Goal: Use online tool/utility: Utilize a website feature to perform a specific function

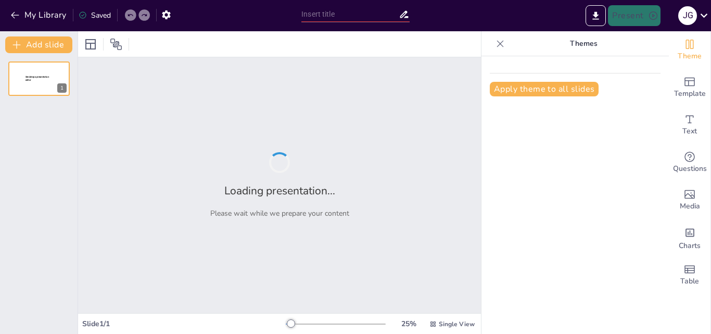
type input "Evolución de las Bases de Datos: Un Viaje desde los Años 60 hasta la Actualidad"
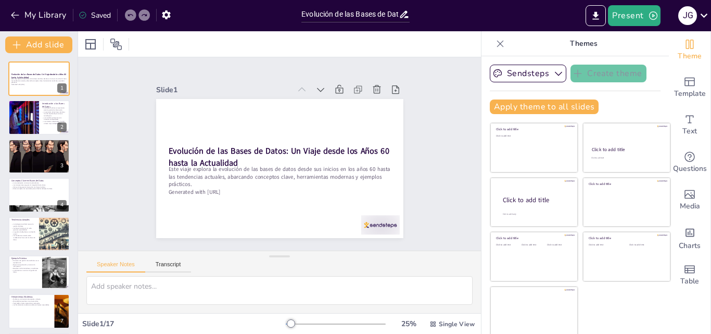
checkbox input "true"
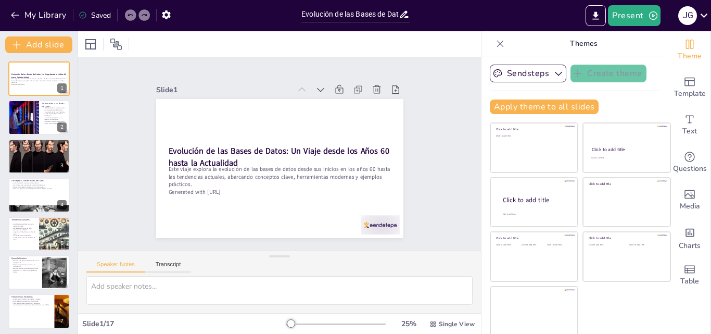
scroll to position [2, 0]
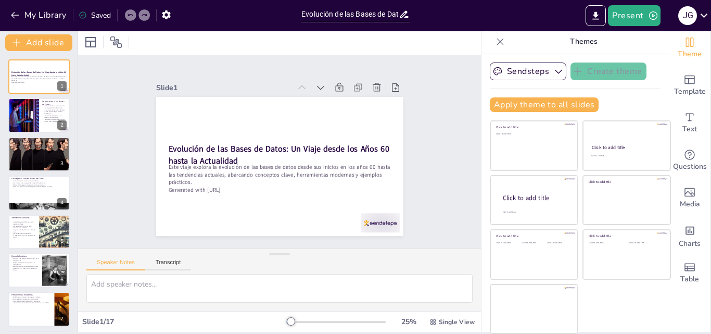
checkbox input "true"
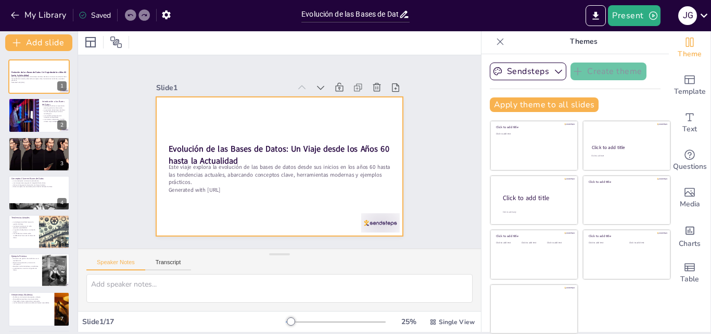
checkbox input "true"
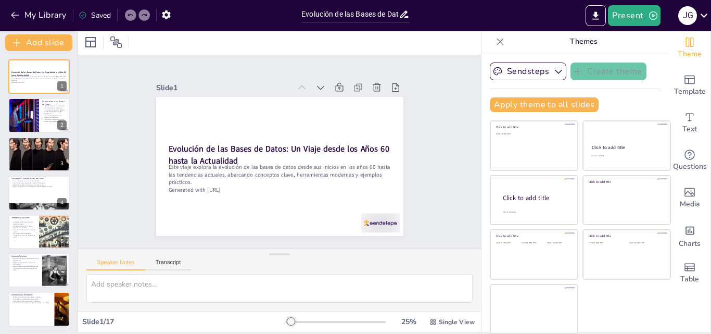
checkbox input "true"
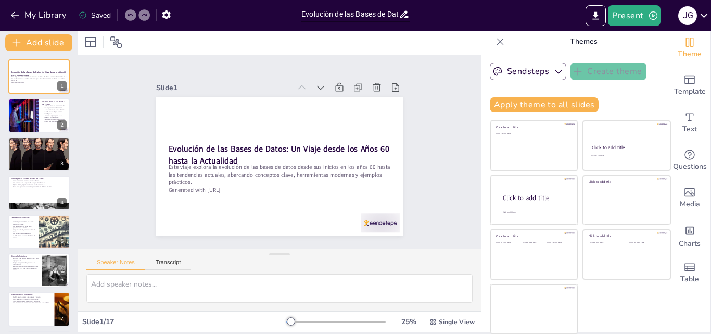
checkbox input "true"
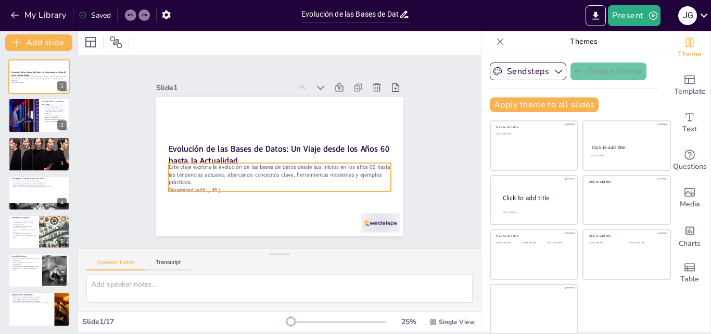
checkbox input "true"
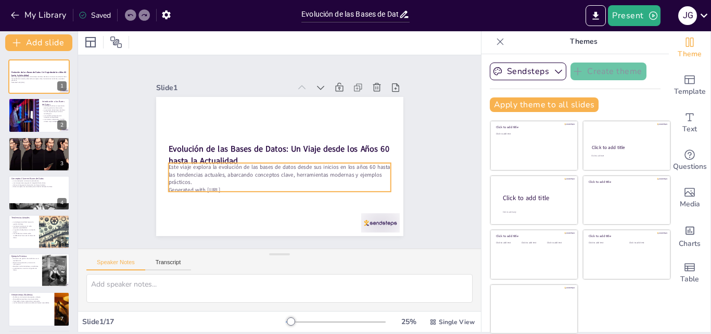
checkbox input "true"
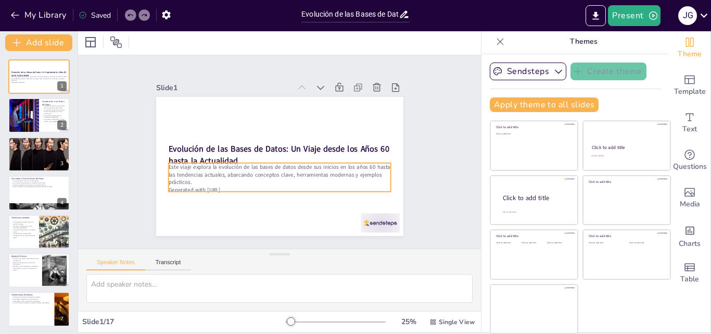
checkbox input "true"
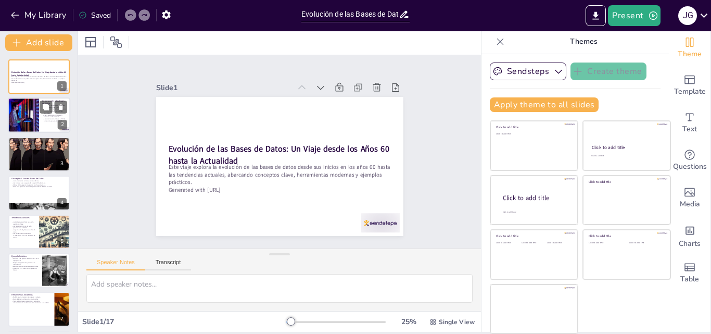
checkbox input "true"
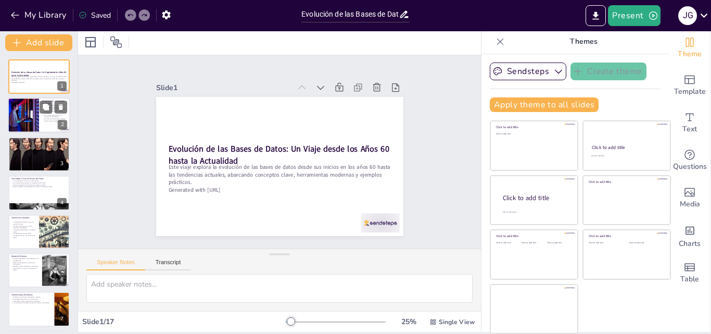
click at [39, 98] on div "Introducción a las Bases de Datos Las bases de datos son esenciales para la ges…" at bounding box center [39, 98] width 62 height 0
type textarea "Las bases de datos son una parte integral de la infraestructura de información …"
checkbox input "true"
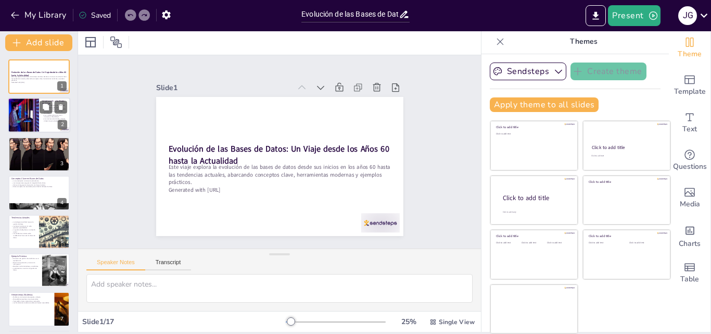
checkbox input "true"
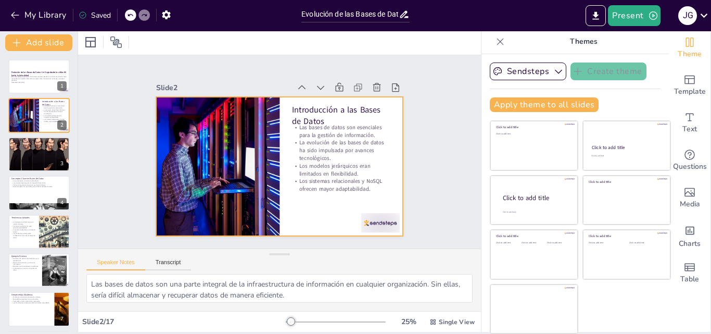
checkbox input "true"
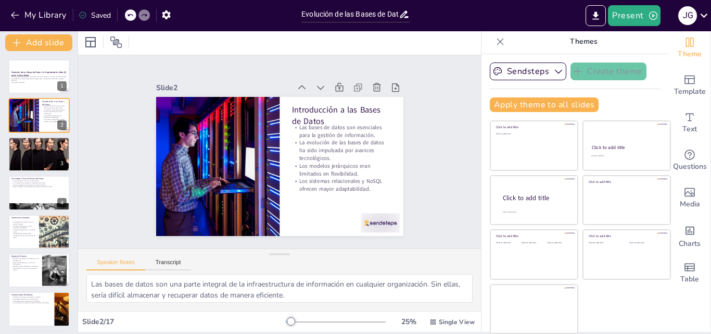
checkbox input "true"
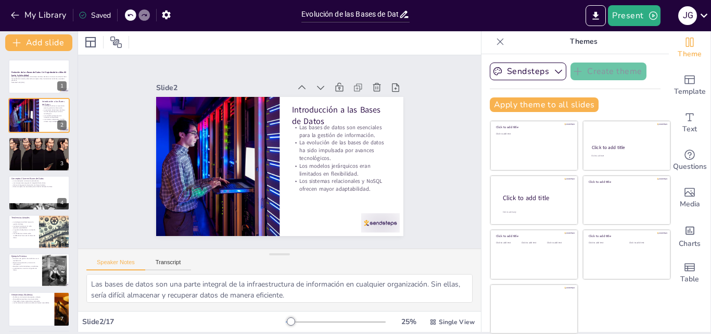
checkbox input "true"
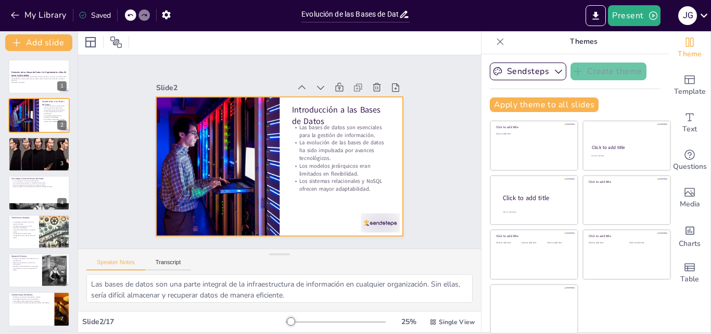
checkbox input "true"
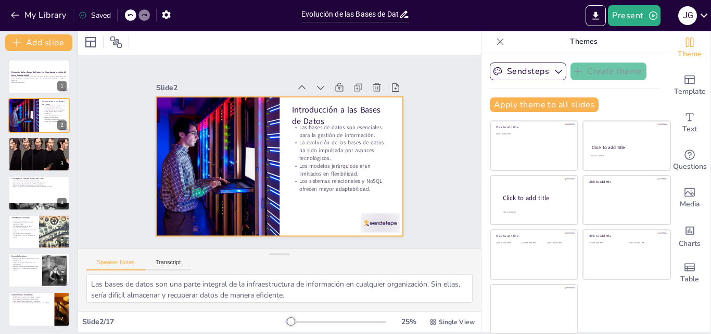
checkbox input "true"
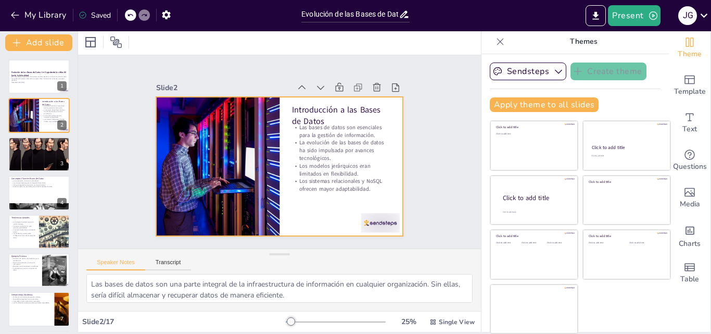
checkbox input "true"
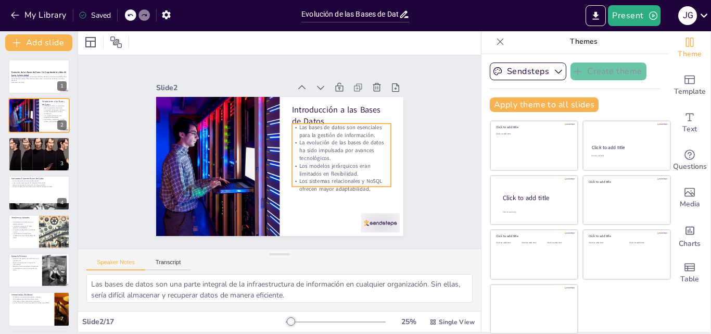
checkbox input "true"
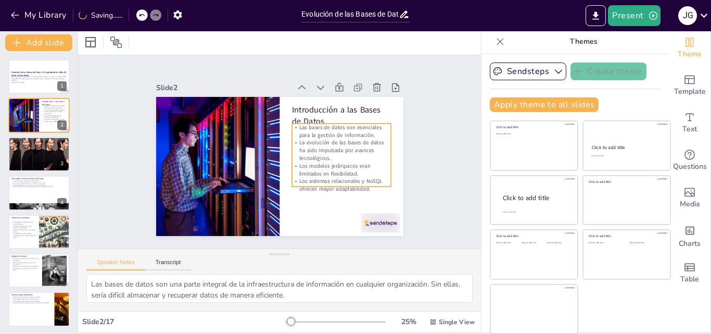
checkbox input "true"
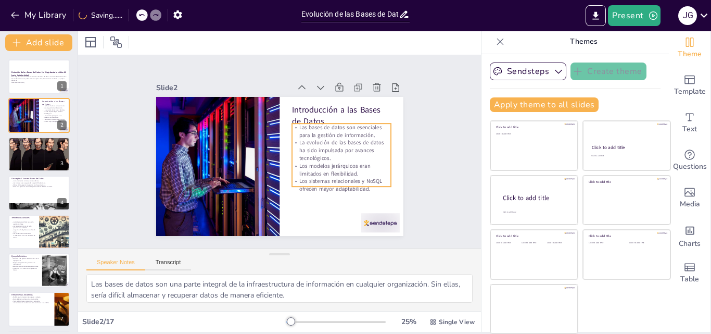
checkbox input "true"
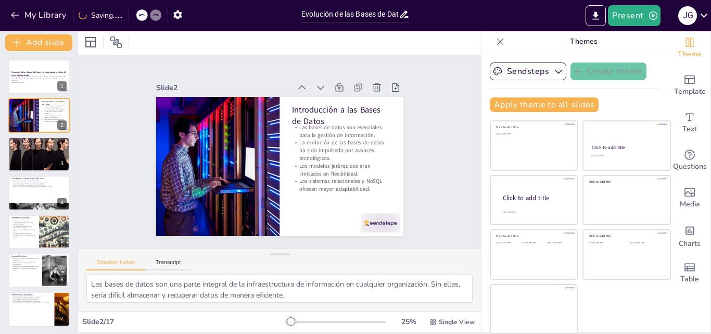
checkbox input "true"
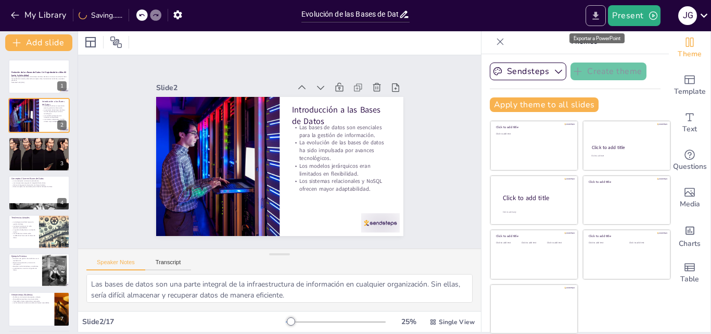
click at [604, 9] on button "Export to PowerPoint" at bounding box center [596, 15] width 20 height 21
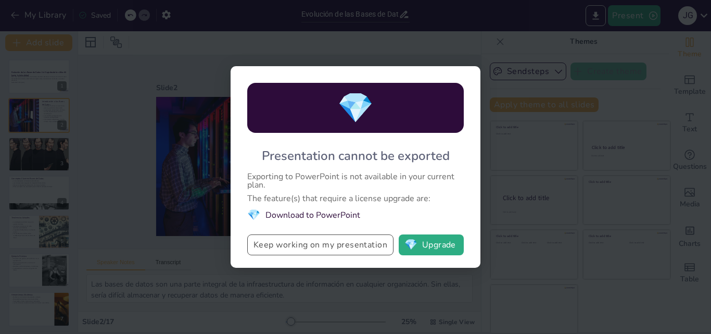
click at [358, 239] on button "Keep working on my presentation" at bounding box center [320, 244] width 146 height 21
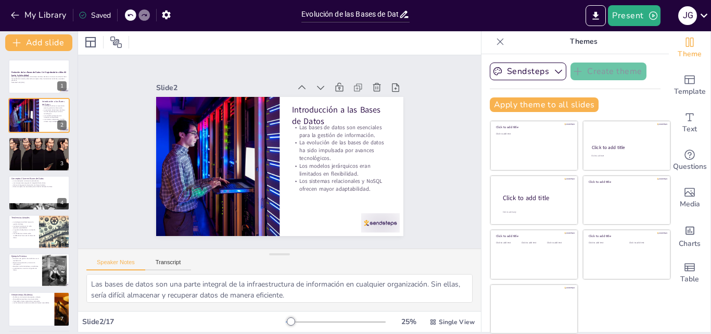
checkbox input "true"
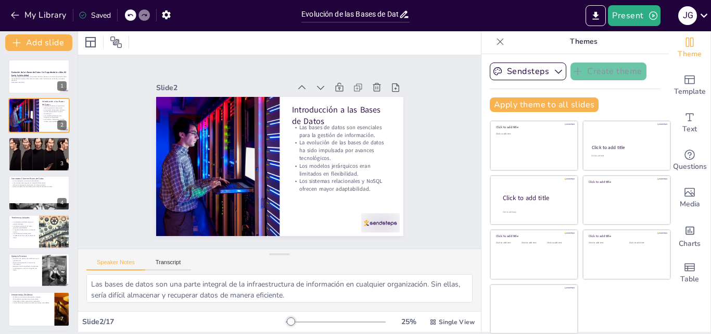
checkbox input "true"
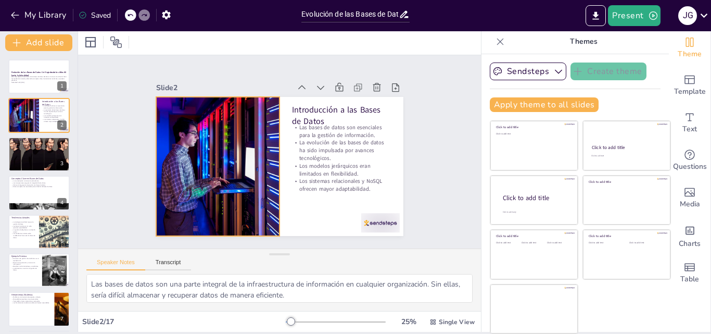
checkbox input "true"
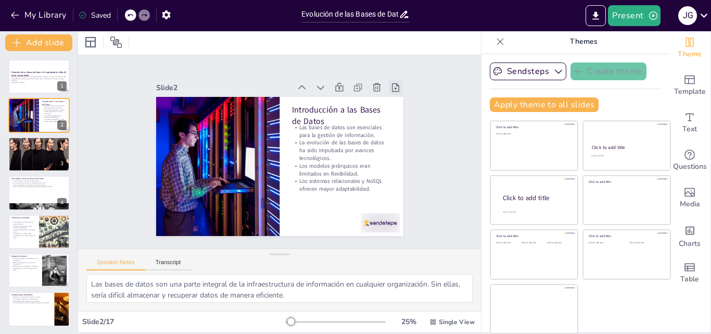
click at [396, 94] on icon at bounding box center [401, 99] width 11 height 11
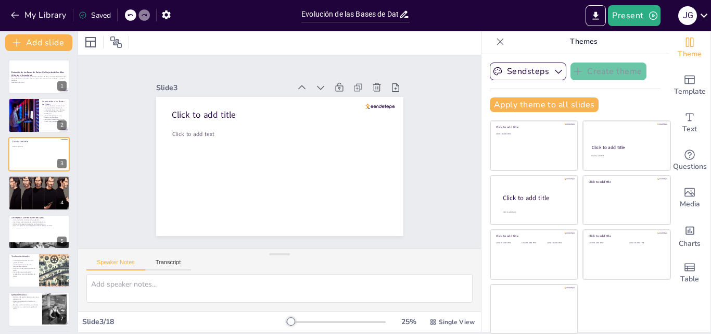
checkbox input "true"
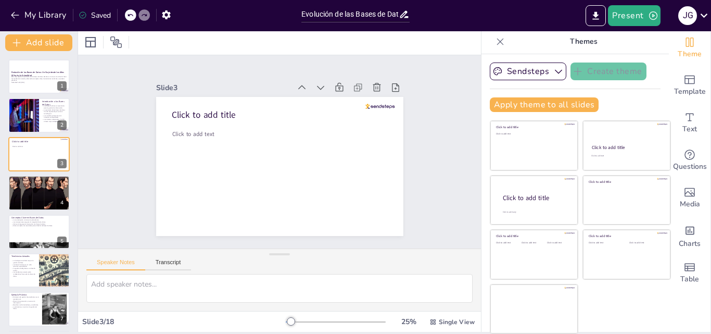
checkbox input "true"
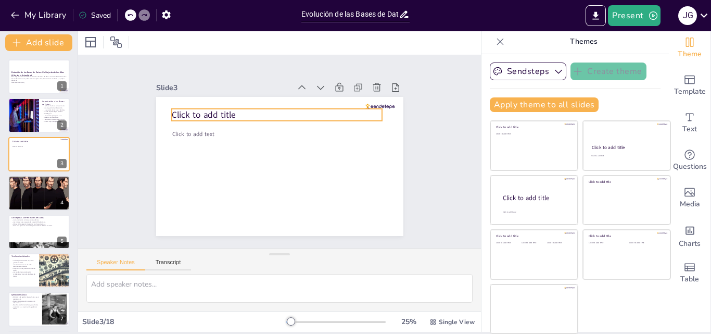
checkbox input "true"
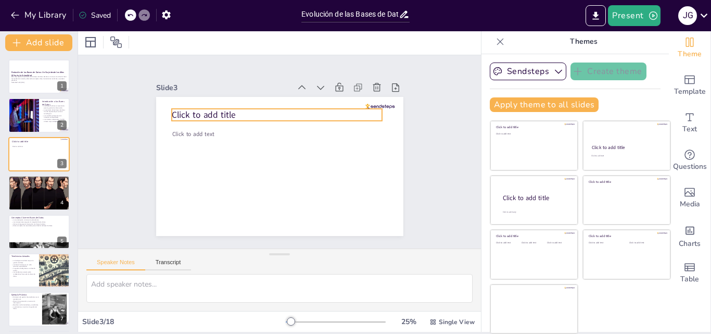
checkbox input "true"
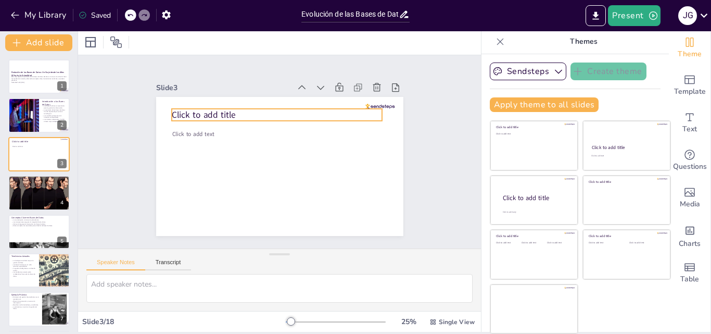
checkbox input "true"
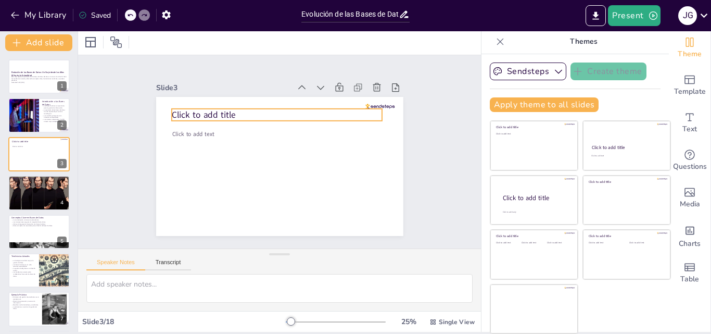
checkbox input "true"
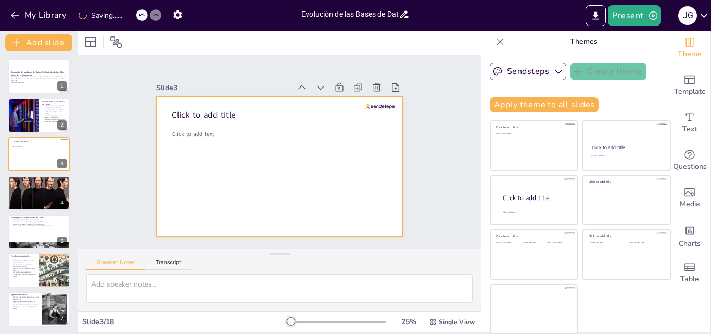
checkbox input "true"
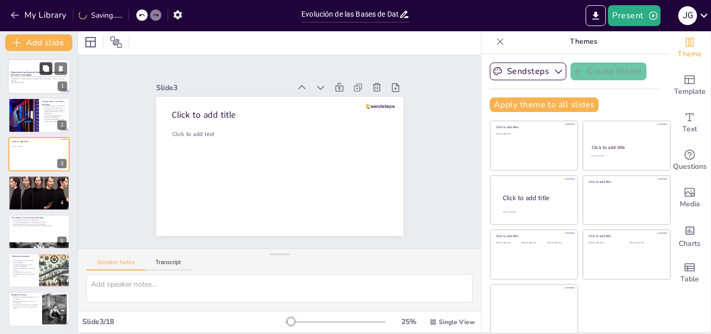
click at [49, 72] on icon at bounding box center [45, 68] width 7 height 7
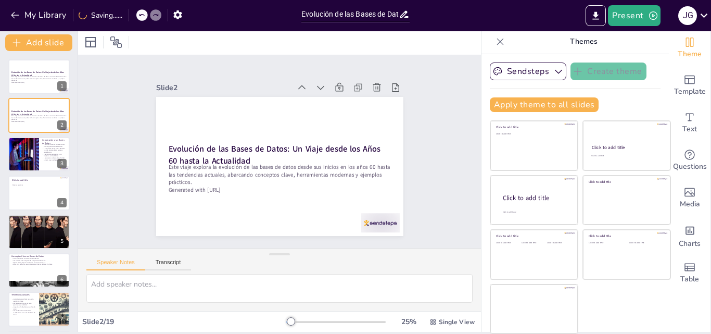
checkbox input "true"
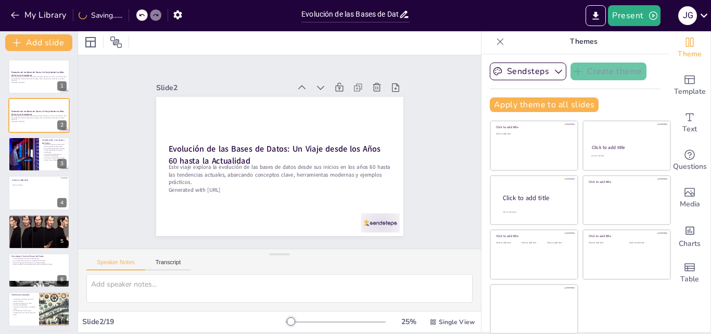
checkbox input "true"
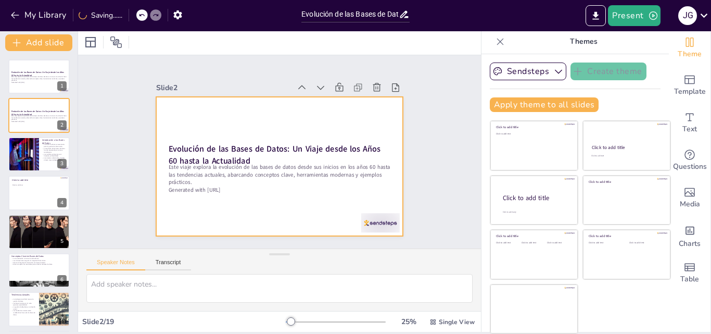
checkbox input "true"
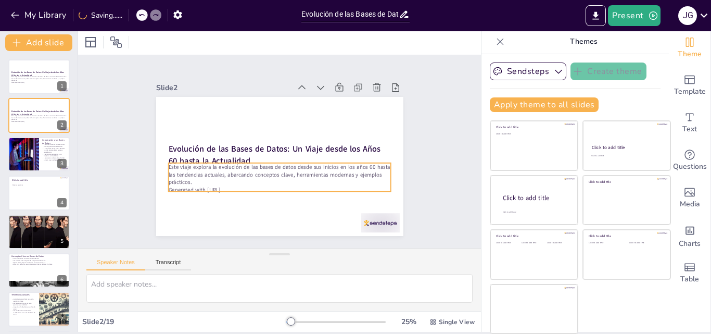
checkbox input "true"
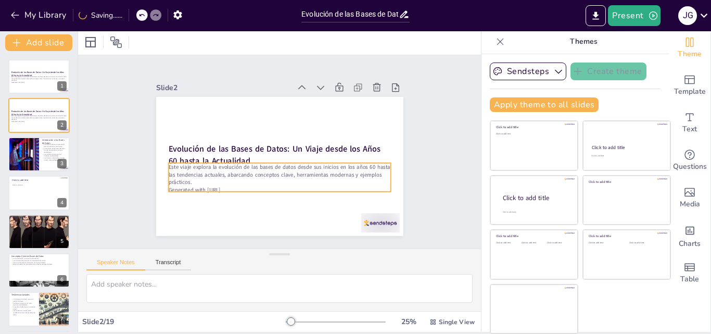
checkbox input "true"
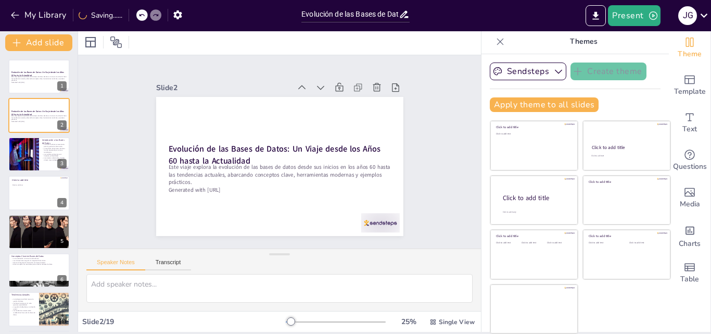
checkbox input "true"
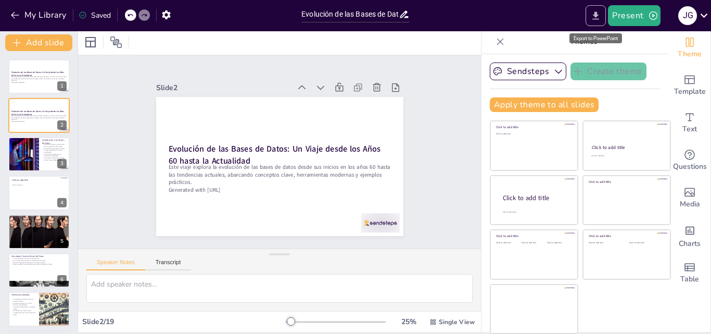
click at [602, 5] on button "Export to PowerPoint" at bounding box center [596, 15] width 20 height 21
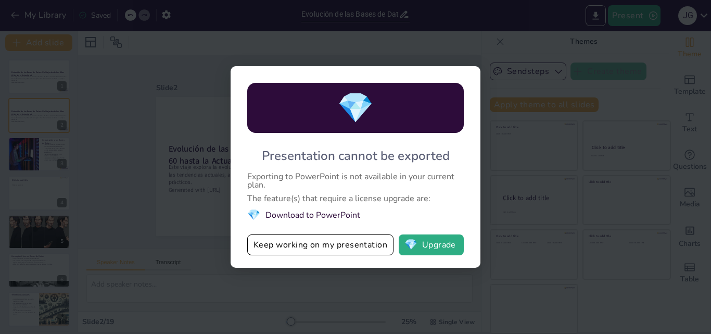
checkbox input "true"
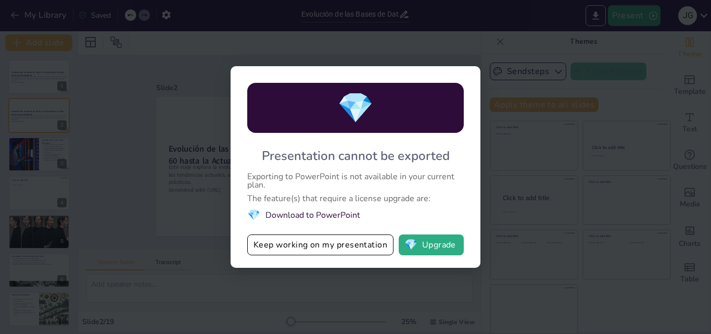
checkbox input "true"
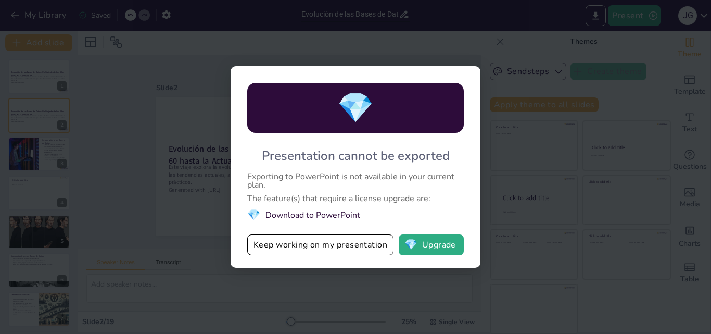
click at [339, 208] on li "💎 Download to PowerPoint" at bounding box center [355, 215] width 217 height 14
click at [420, 248] on button "💎 Upgrade" at bounding box center [431, 244] width 65 height 21
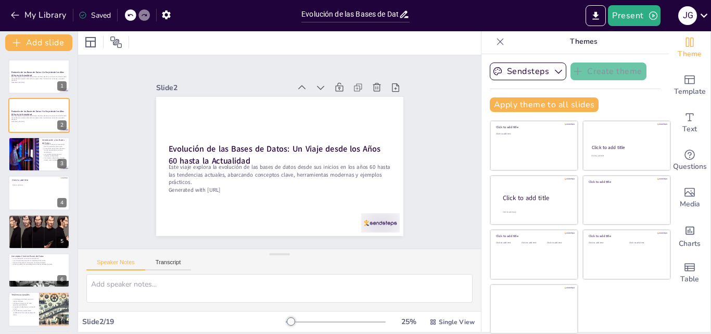
checkbox input "true"
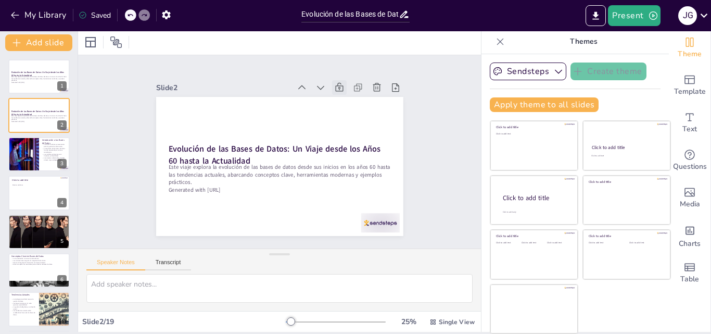
click at [340, 88] on icon at bounding box center [345, 93] width 11 height 11
checkbox input "true"
click at [336, 85] on icon at bounding box center [340, 87] width 8 height 9
click at [359, 91] on icon at bounding box center [364, 96] width 11 height 11
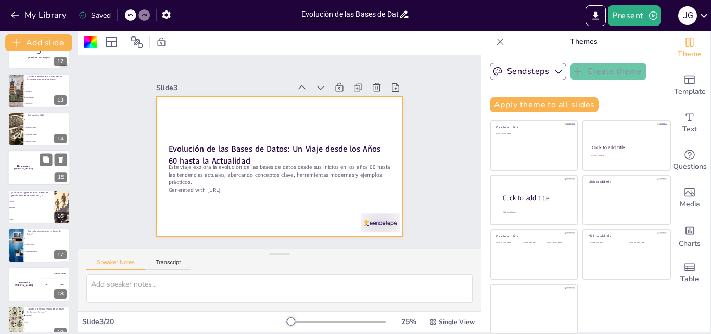
scroll to position [506, 0]
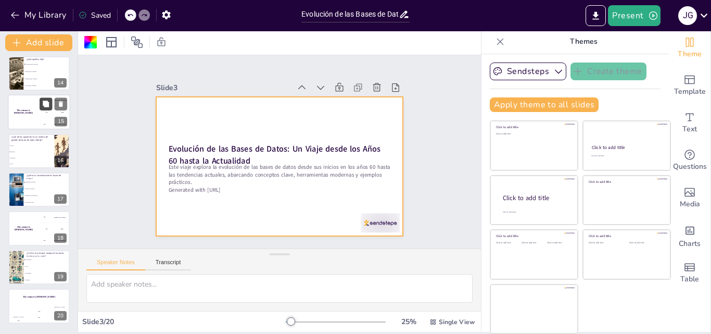
click at [44, 100] on icon at bounding box center [45, 103] width 7 height 7
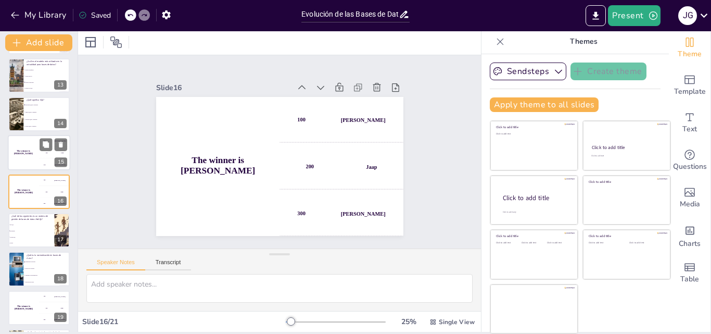
click at [37, 169] on div "The winner is [PERSON_NAME]" at bounding box center [23, 152] width 31 height 35
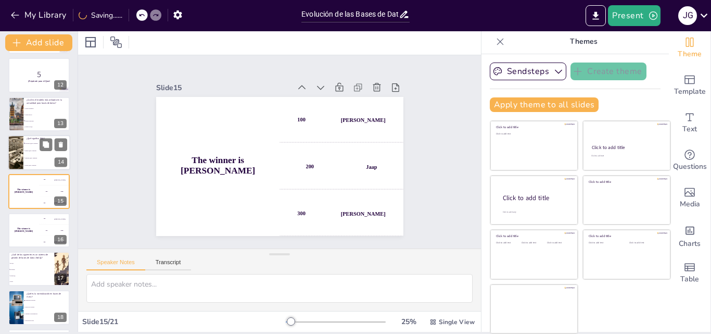
click at [37, 145] on li "Structured Query Language" at bounding box center [46, 142] width 47 height 7
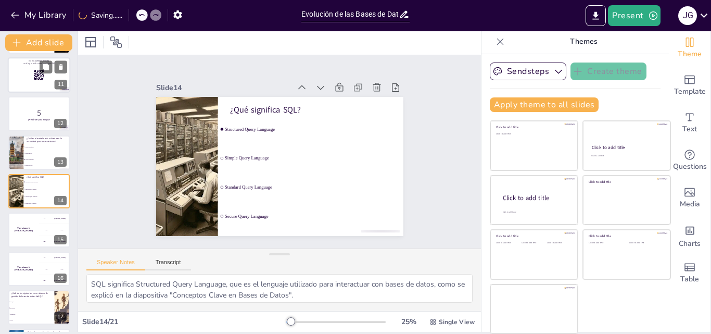
click at [26, 90] on div at bounding box center [39, 74] width 62 height 35
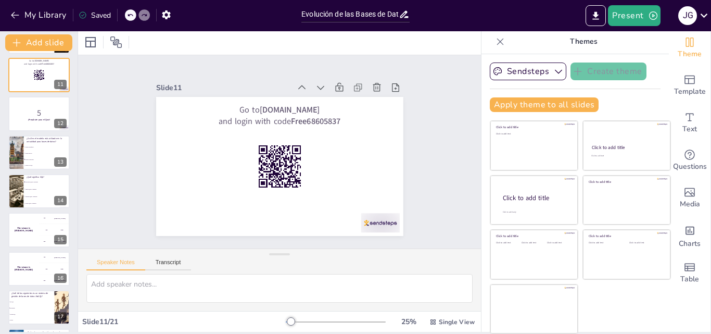
scroll to position [272, 0]
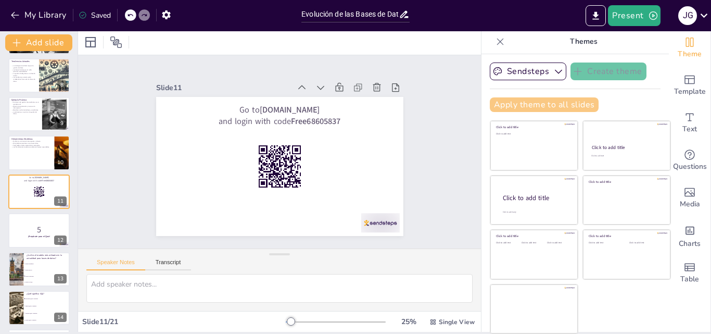
click at [554, 109] on button "Apply theme to all slides" at bounding box center [544, 104] width 109 height 15
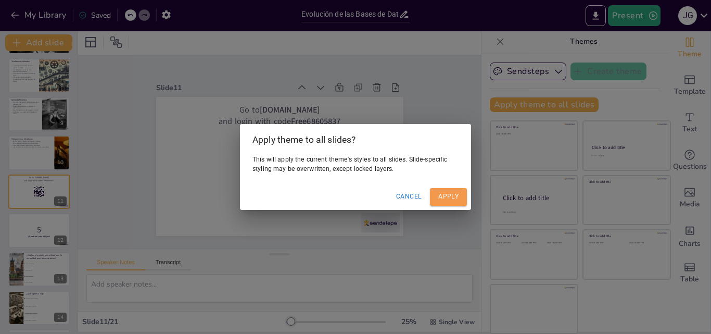
click at [455, 189] on button "Apply" at bounding box center [448, 196] width 37 height 17
